Goal: Check status

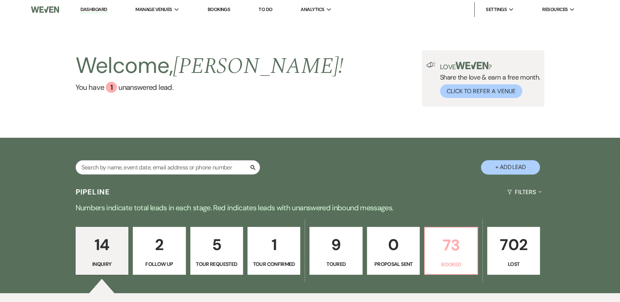
click at [455, 251] on p "73" at bounding box center [450, 245] width 43 height 25
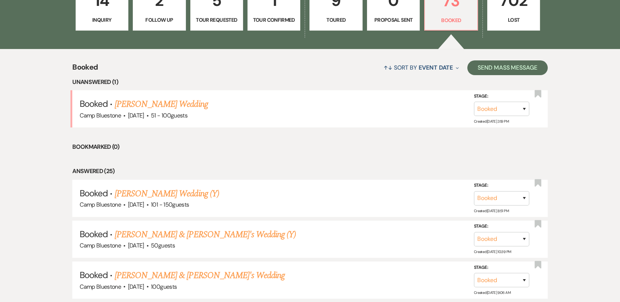
scroll to position [252, 0]
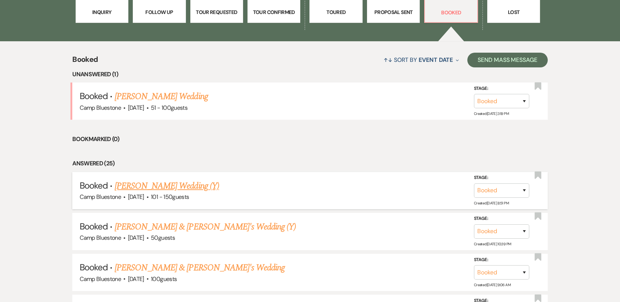
click at [147, 185] on link "[PERSON_NAME] Wedding (Y)" at bounding box center [167, 186] width 104 height 13
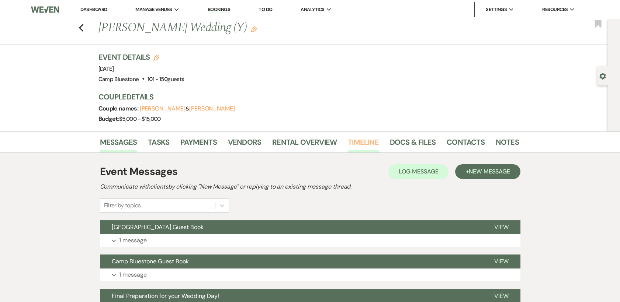
click at [365, 142] on link "Timeline" at bounding box center [363, 144] width 31 height 16
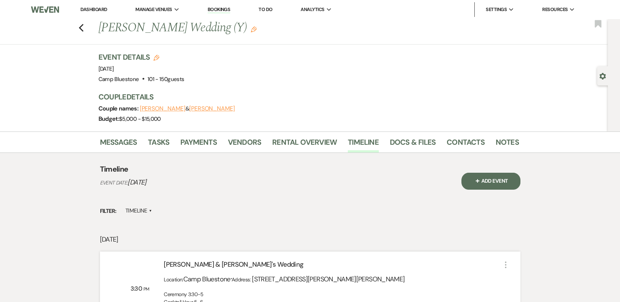
drag, startPoint x: 615, startPoint y: 58, endPoint x: 609, endPoint y: 76, distance: 19.1
click at [609, 76] on div "Gear Settings" at bounding box center [614, 75] width 12 height 112
drag, startPoint x: 618, startPoint y: 58, endPoint x: 614, endPoint y: 74, distance: 17.0
click at [614, 74] on div "Gear Settings" at bounding box center [614, 75] width 12 height 112
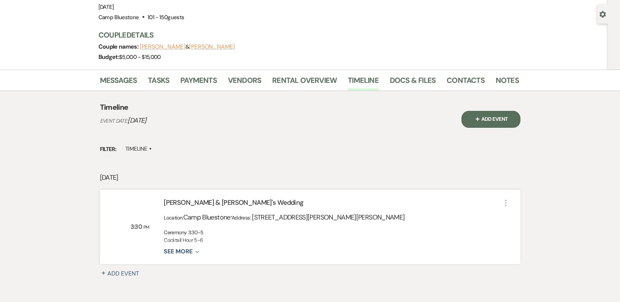
scroll to position [65, 0]
